Goal: Find specific page/section: Find specific page/section

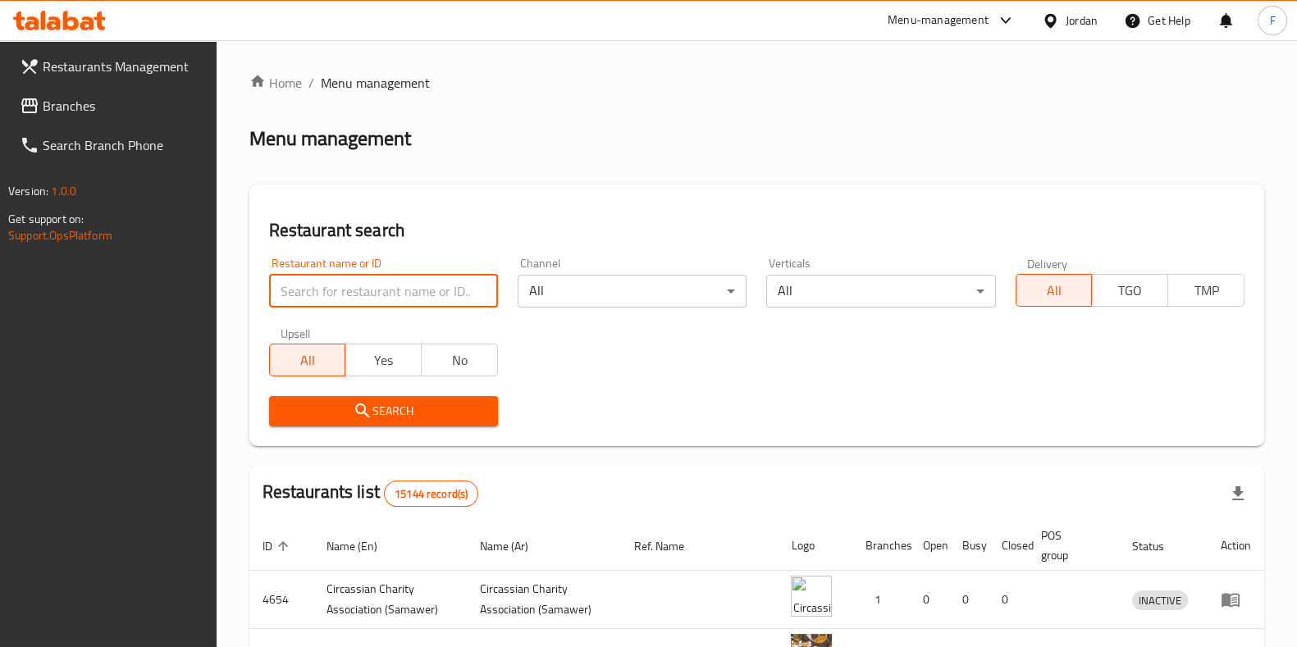
click at [377, 282] on input "search" at bounding box center [383, 291] width 229 height 33
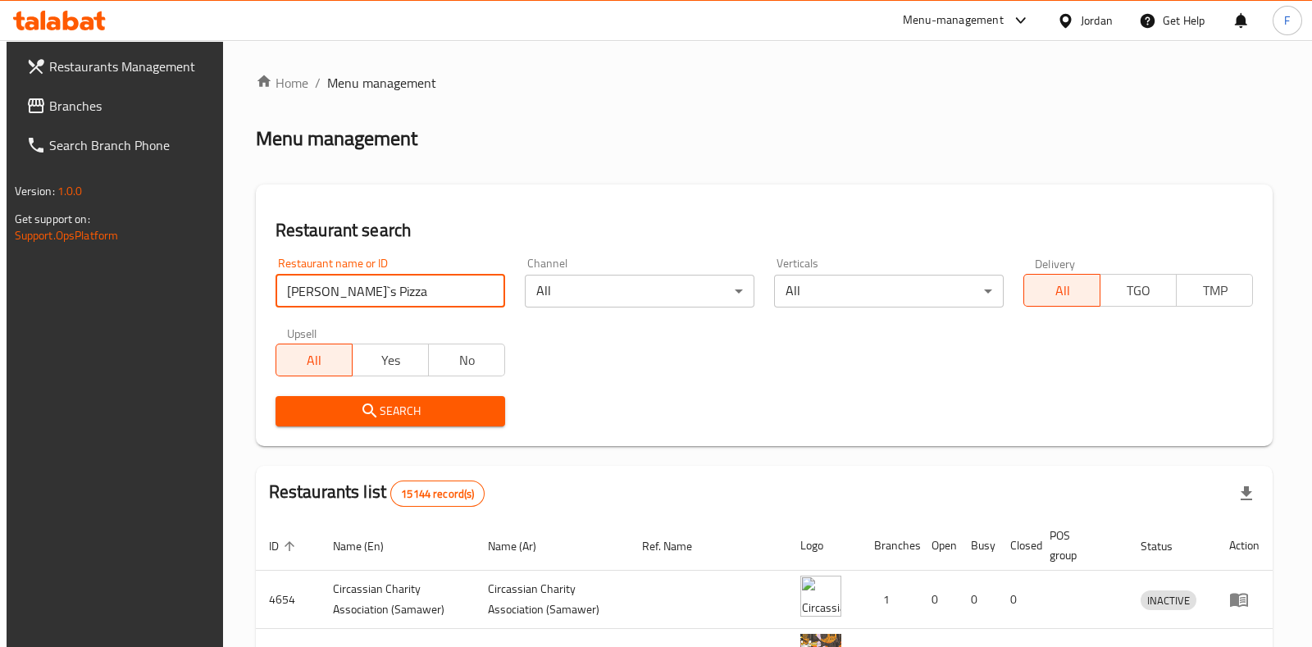
click at [939, 289] on body "​ Menu-management Jordan Get Help F Restaurants Management Branches Search Bran…" at bounding box center [656, 343] width 1312 height 607
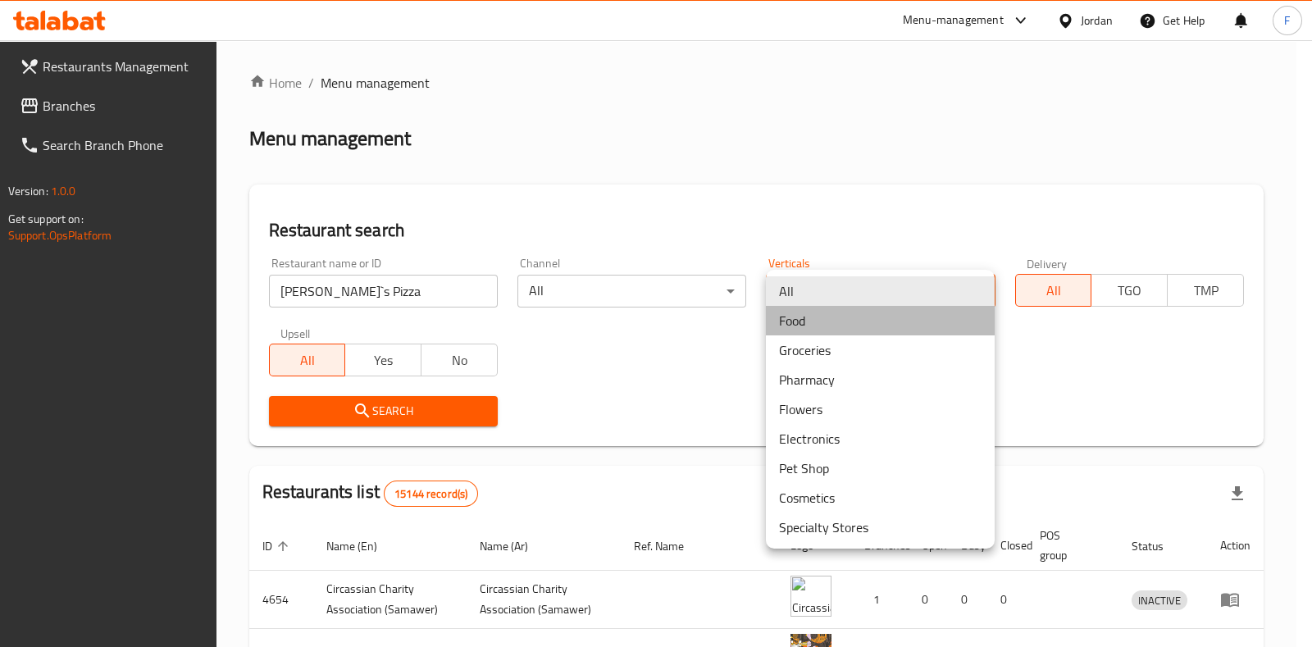
click at [901, 331] on li "Food" at bounding box center [880, 321] width 229 height 30
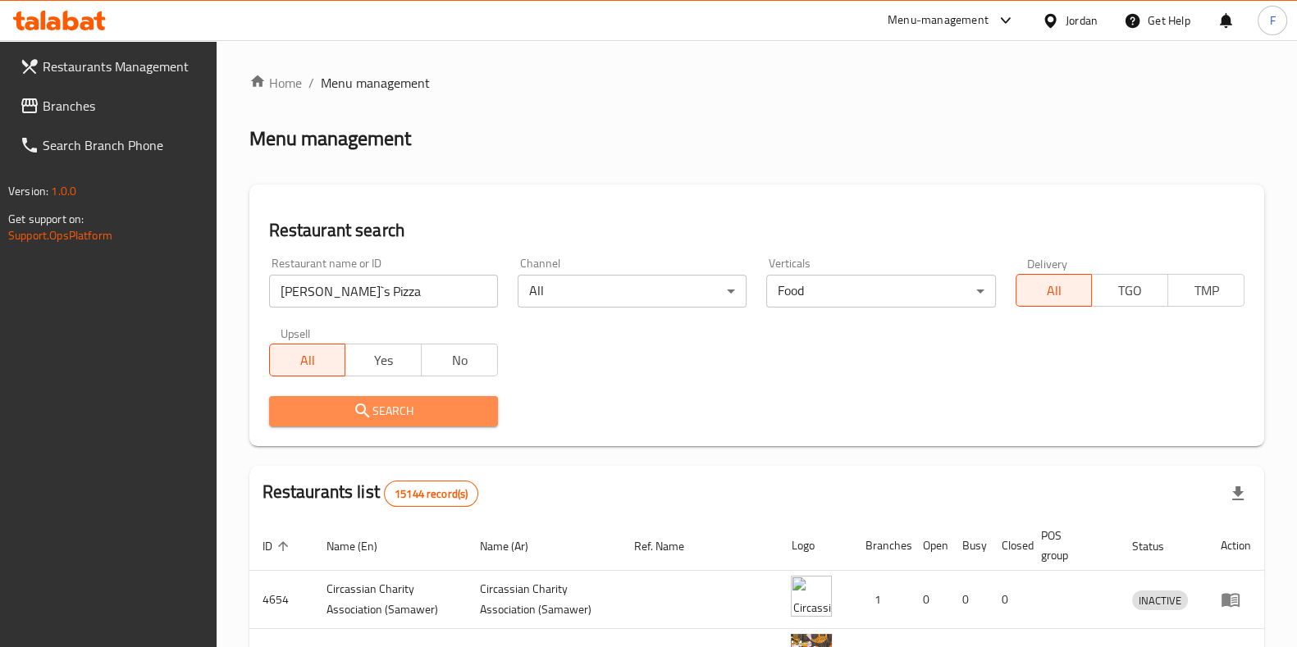
click at [449, 397] on button "Search" at bounding box center [383, 411] width 229 height 30
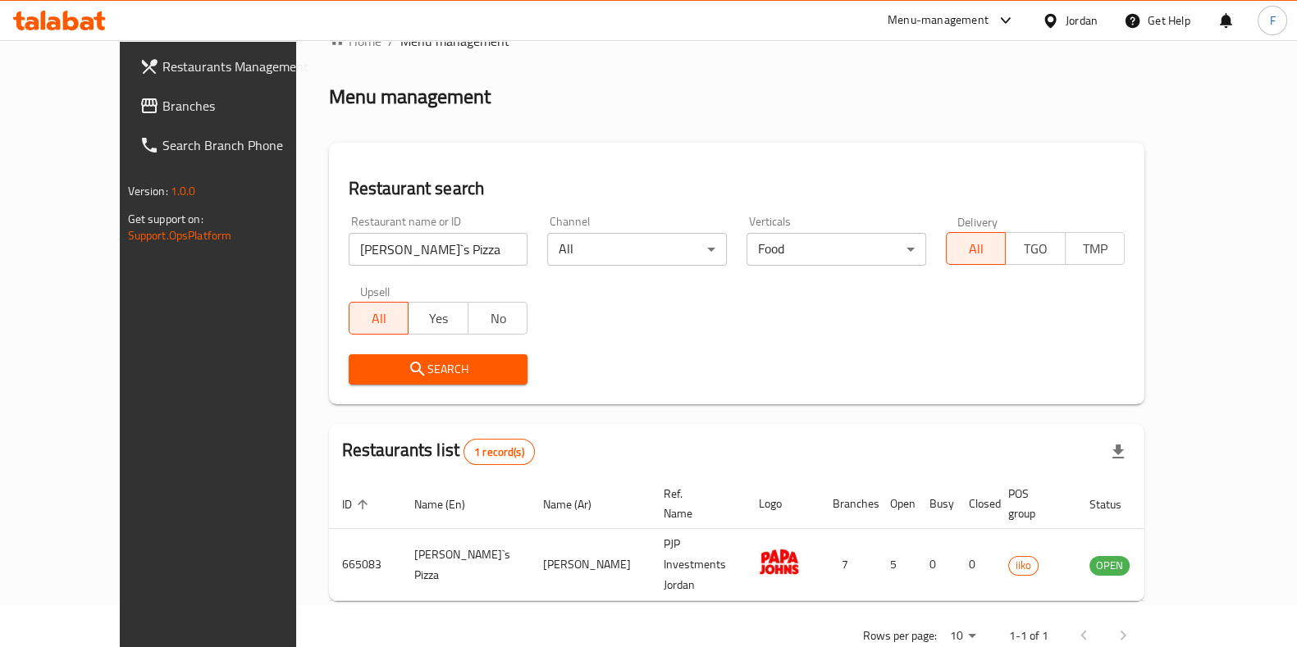
scroll to position [43, 0]
click at [425, 255] on input "[PERSON_NAME]`s Pizza" at bounding box center [439, 248] width 180 height 33
click at [445, 369] on span "Search" at bounding box center [438, 368] width 153 height 21
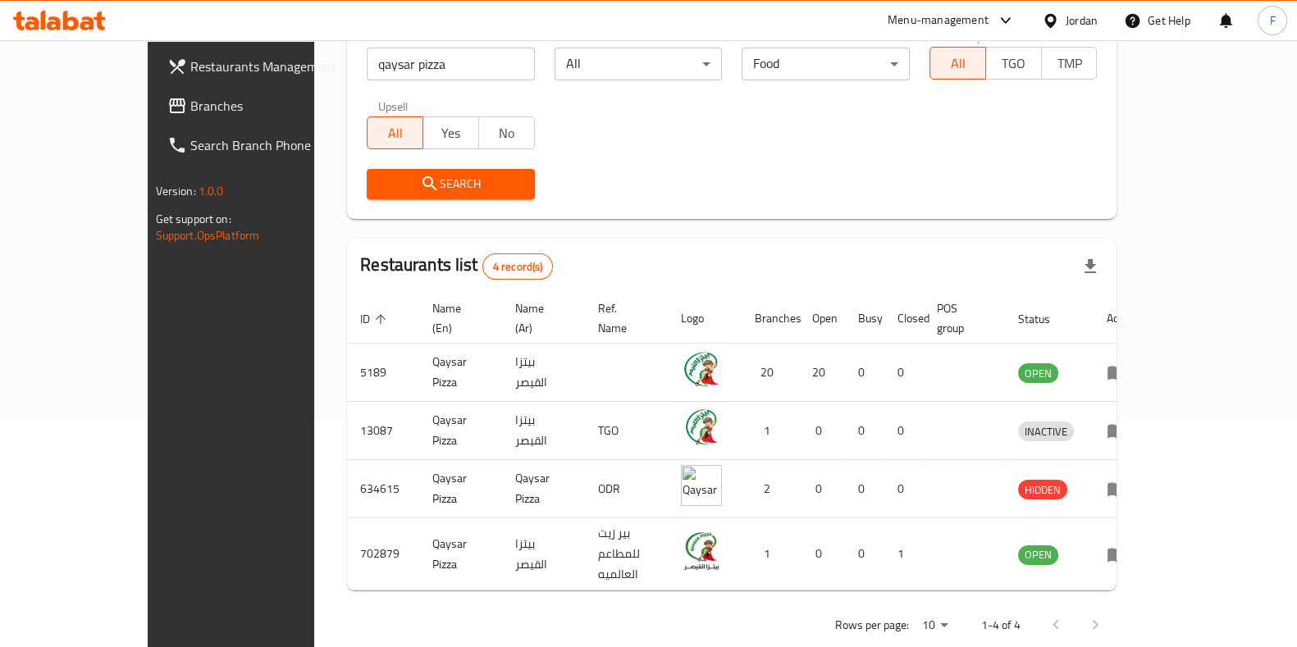
scroll to position [0, 0]
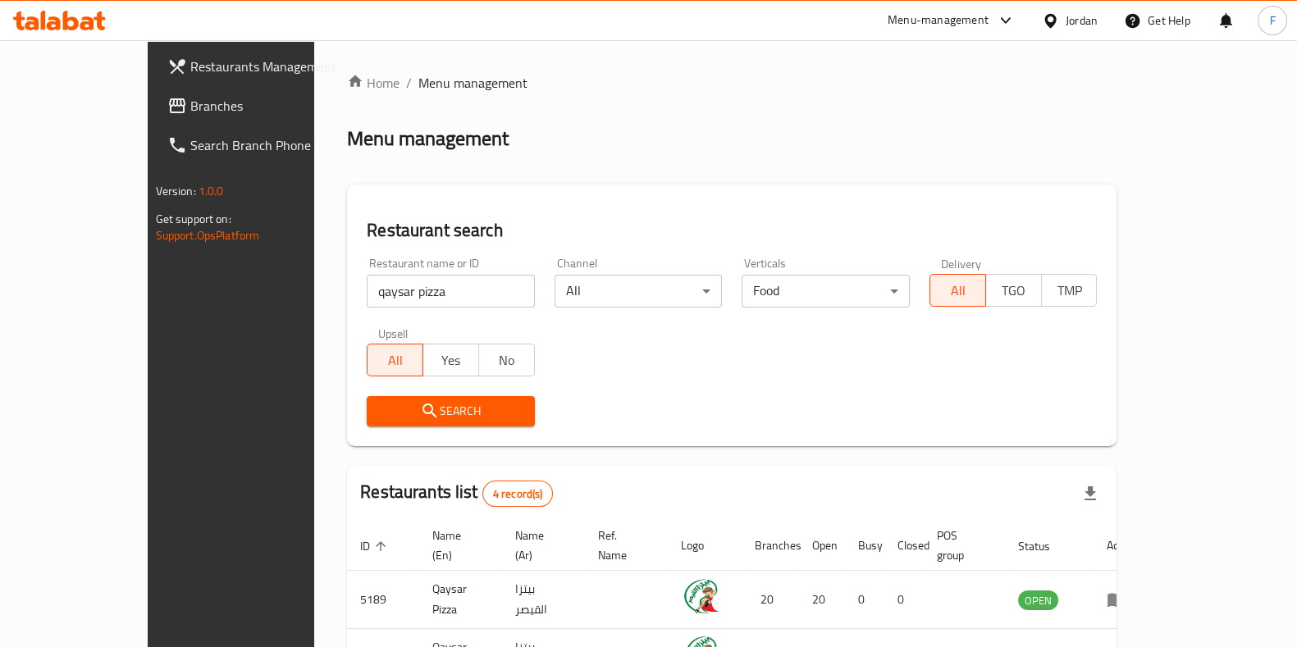
click at [392, 294] on input "qaysar pizza" at bounding box center [451, 291] width 168 height 33
click at [385, 409] on span "Search" at bounding box center [451, 411] width 142 height 21
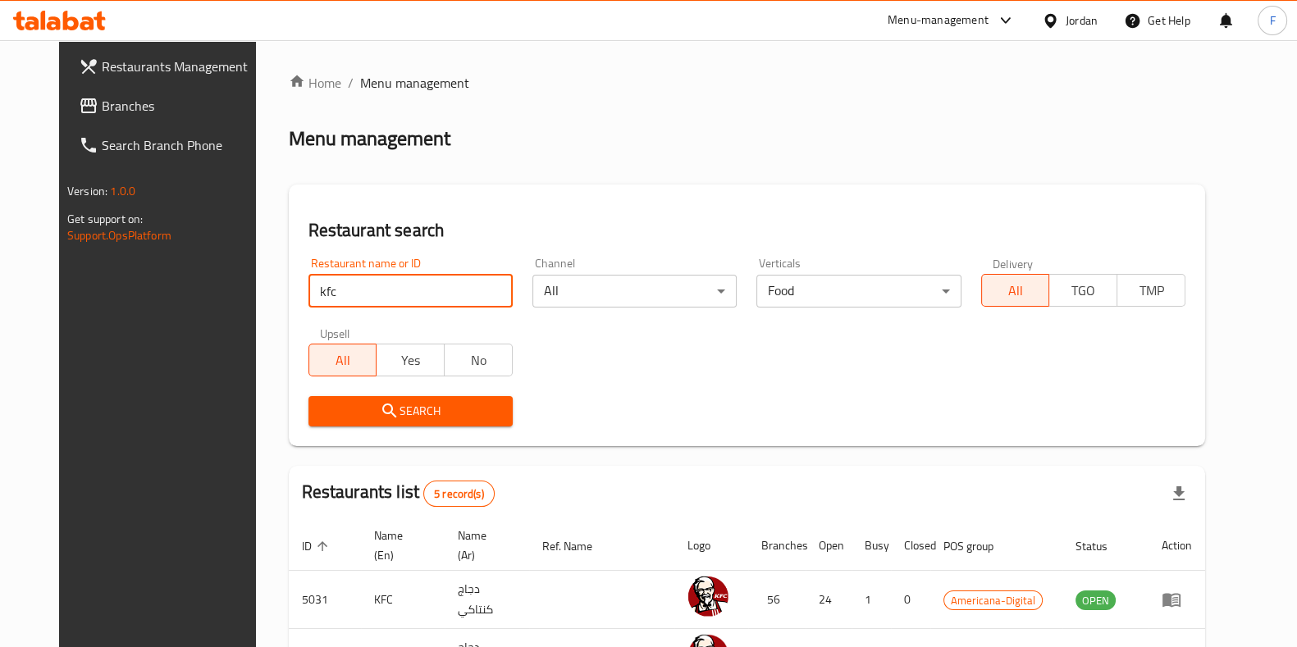
click at [389, 293] on input "kfc" at bounding box center [410, 291] width 204 height 33
click at [409, 410] on span "Search" at bounding box center [410, 411] width 178 height 21
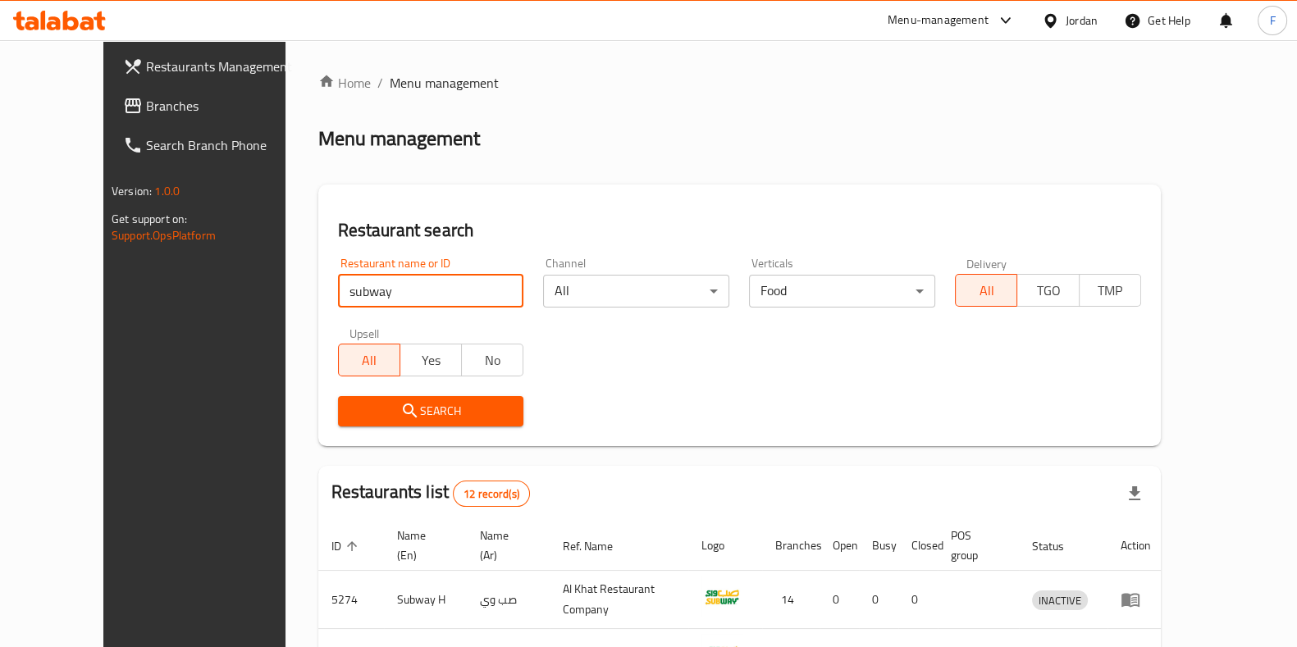
click at [359, 296] on input "subway" at bounding box center [431, 291] width 186 height 33
type input "hamada"
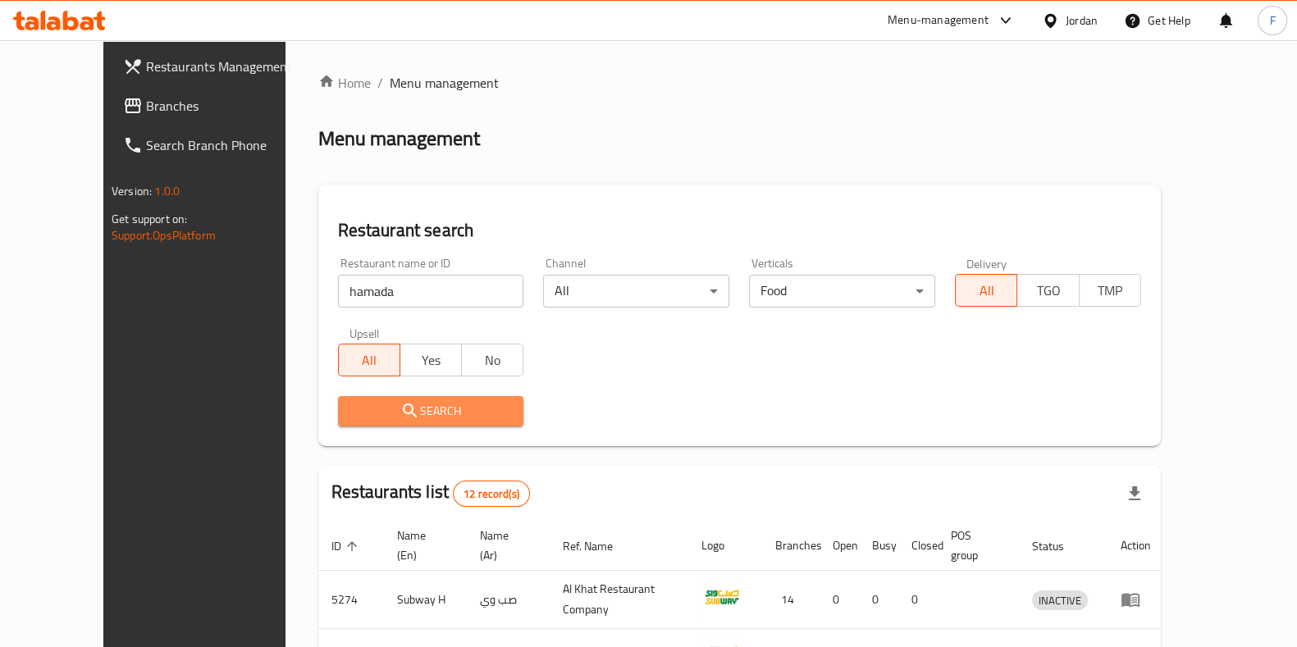
click at [407, 406] on span "Search" at bounding box center [431, 411] width 160 height 21
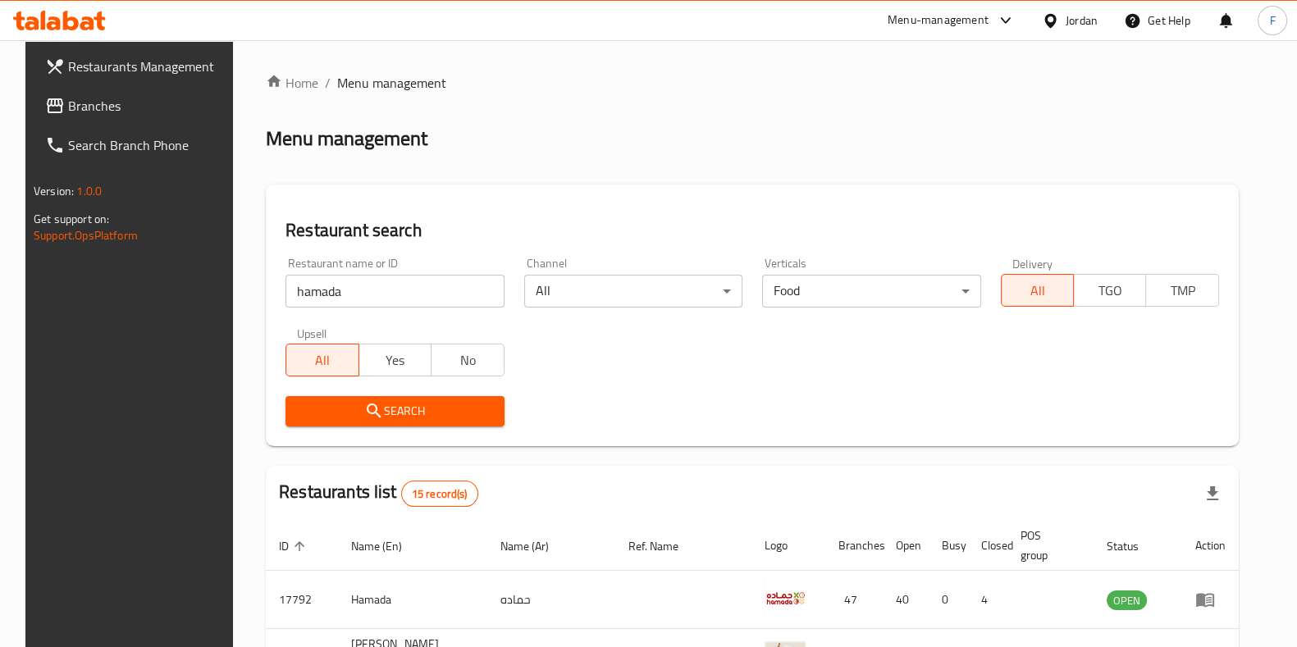
click at [343, 296] on input "hamada" at bounding box center [394, 291] width 218 height 33
